Goal: Task Accomplishment & Management: Manage account settings

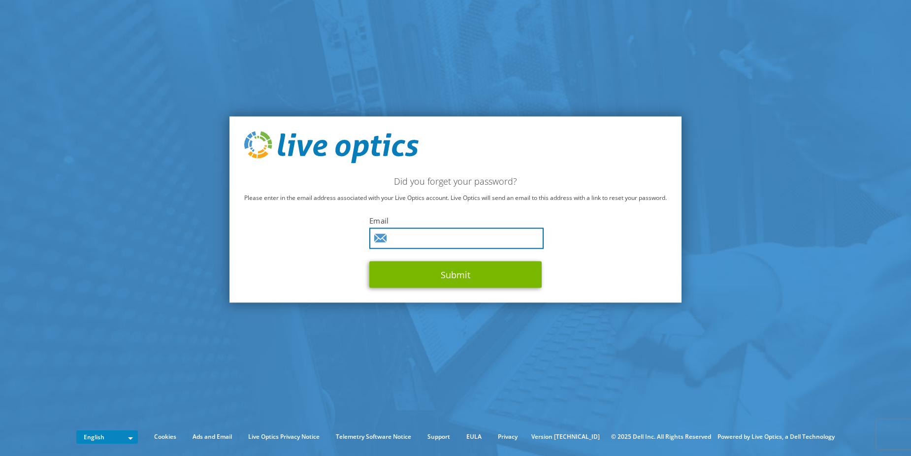
click at [441, 246] on input "text" at bounding box center [456, 238] width 174 height 21
type input "Mark.Drake@insight.com"
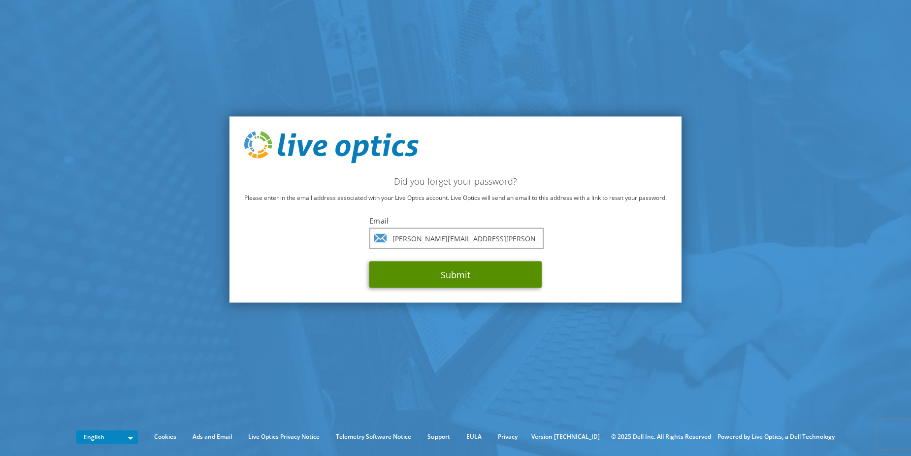
click at [439, 275] on button "Submit" at bounding box center [455, 274] width 172 height 27
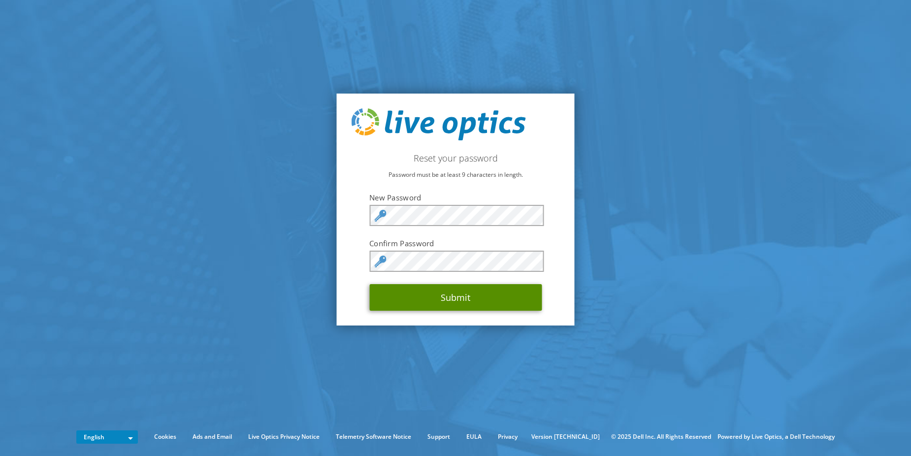
click at [438, 306] on button "Submit" at bounding box center [455, 297] width 172 height 27
